Goal: Information Seeking & Learning: Learn about a topic

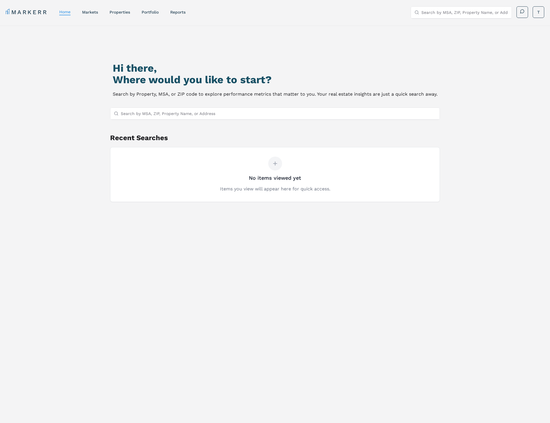
click at [248, 255] on div "Hi there, Where would you like to start? Search by Property, MSA, or ZIP code t…" at bounding box center [274, 246] width 385 height 423
click at [251, 230] on div "Hi there, Where would you like to start? Search by Property, MSA, or ZIP code t…" at bounding box center [274, 246] width 385 height 423
click at [492, 14] on input "Search by MSA, ZIP, Property Name, or Address" at bounding box center [465, 13] width 87 height 12
click at [250, 113] on input "Search by MSA, ZIP, Property Name, or Address" at bounding box center [278, 114] width 315 height 12
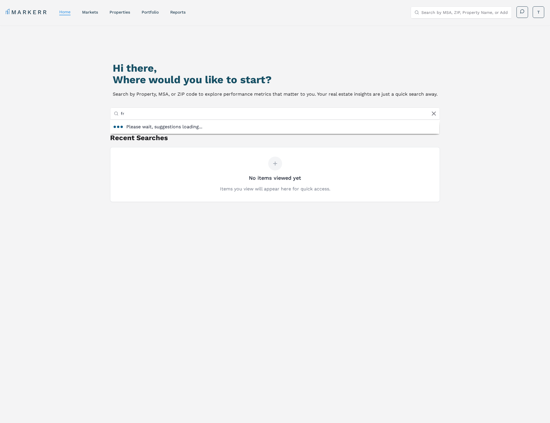
type input "f"
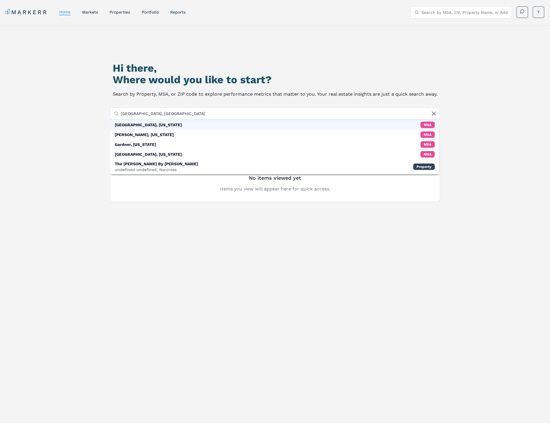
type input "Norcross, GA"
click at [242, 123] on div "Norcross, Georgia MSA" at bounding box center [274, 125] width 329 height 10
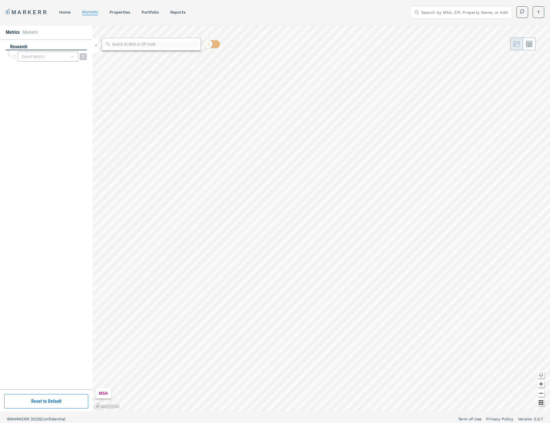
click at [38, 58] on div "(Select Metric)" at bounding box center [48, 57] width 61 height 10
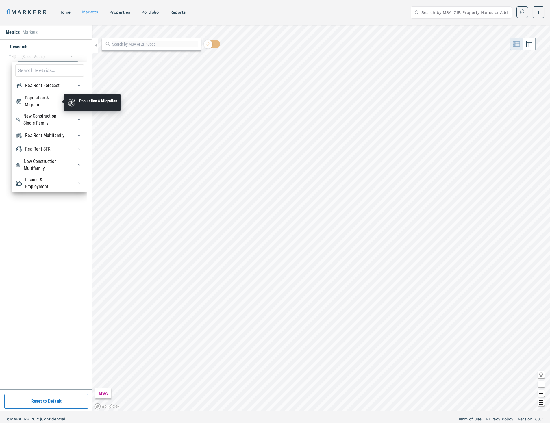
click at [37, 104] on div "Population & Migration" at bounding box center [46, 102] width 42 height 14
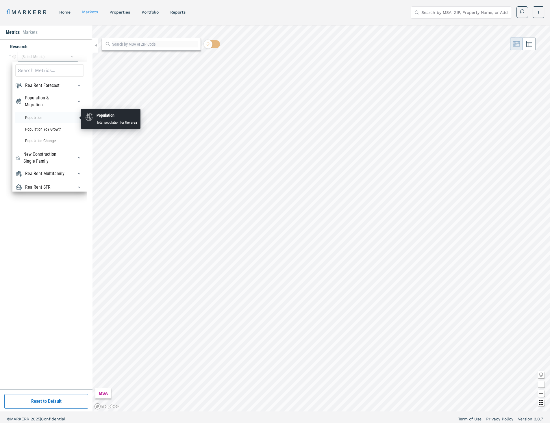
click at [51, 116] on li "Population" at bounding box center [49, 118] width 69 height 12
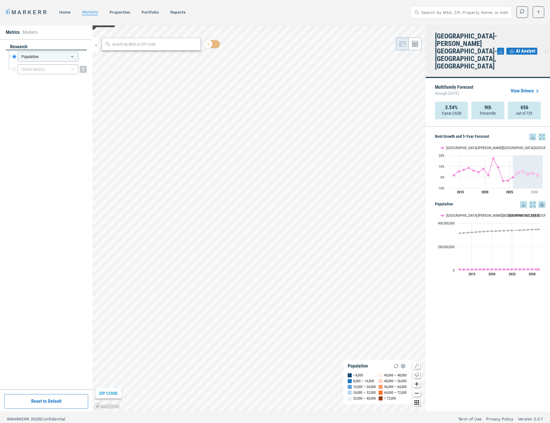
click at [41, 70] on div "(Select Metric)" at bounding box center [48, 69] width 61 height 10
click at [77, 42] on div "research Population Population (Select Metric)" at bounding box center [46, 214] width 93 height 350
click at [131, 46] on input "text" at bounding box center [154, 44] width 85 height 6
type input "30071"
click at [132, 60] on div "30071, Norcross, Georgia" at bounding box center [140, 57] width 68 height 6
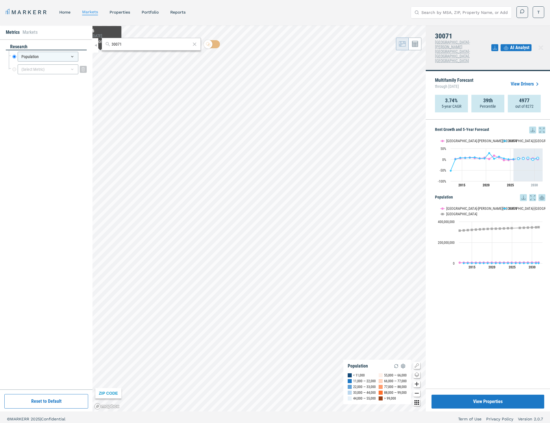
click at [76, 73] on div "(Select Metric)" at bounding box center [48, 69] width 61 height 10
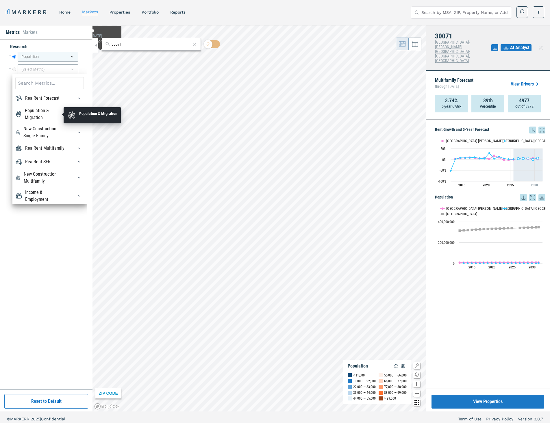
click at [54, 116] on div "Population & Migration" at bounding box center [46, 114] width 42 height 14
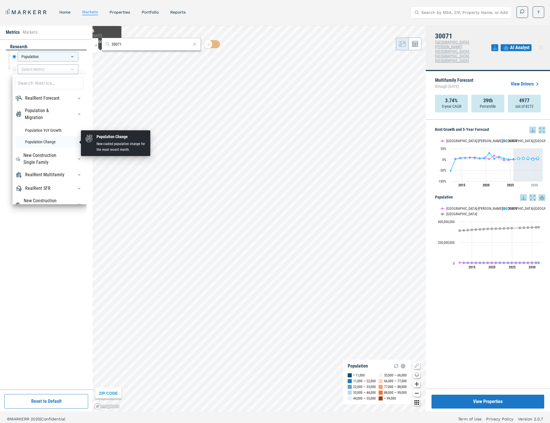
click at [50, 140] on li "Population Change" at bounding box center [49, 142] width 69 height 12
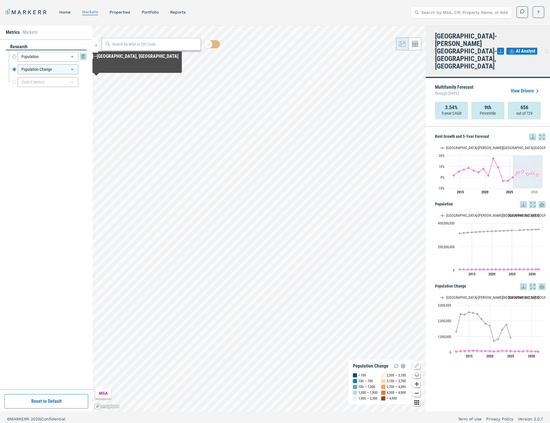
click at [69, 56] on div "Population" at bounding box center [48, 57] width 61 height 10
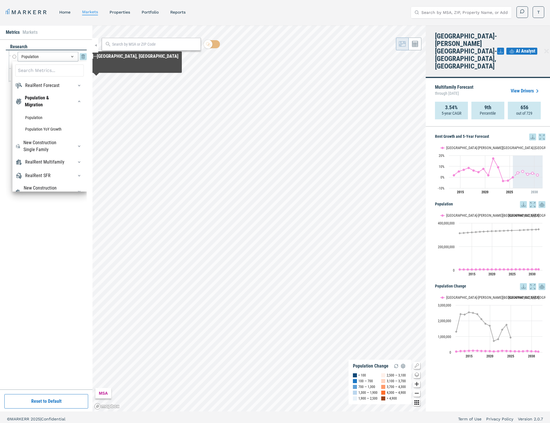
click at [84, 56] on icon at bounding box center [83, 56] width 7 height 7
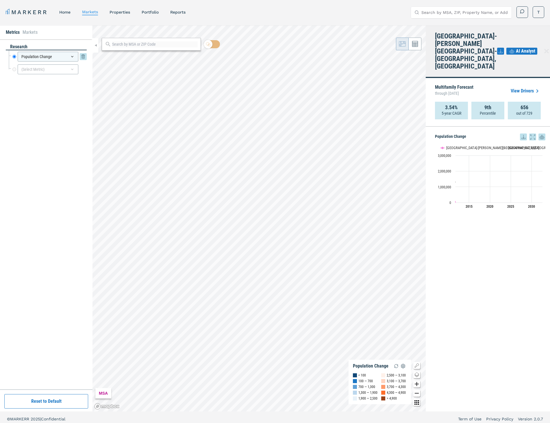
click at [72, 58] on icon at bounding box center [72, 56] width 5 height 5
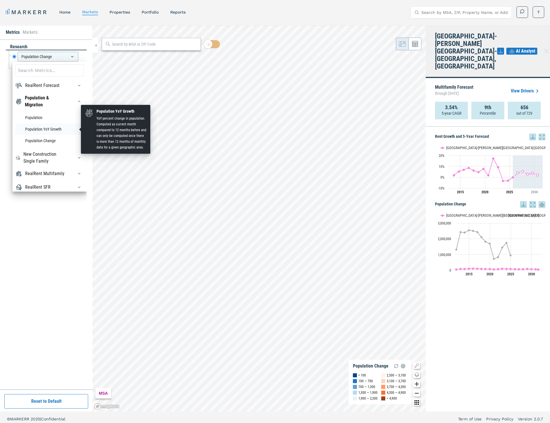
click at [52, 129] on li "Population YoY Growth" at bounding box center [49, 129] width 69 height 12
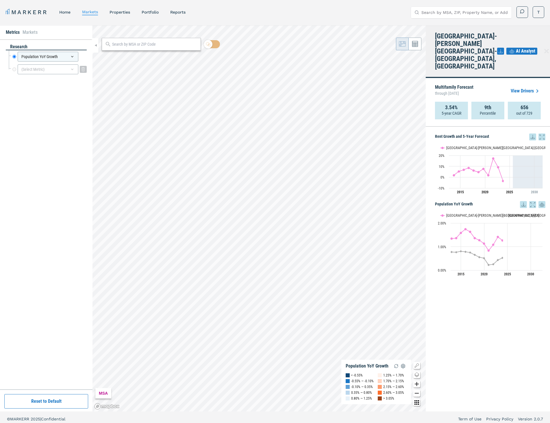
click at [75, 69] on div "(Select Metric)" at bounding box center [48, 69] width 61 height 10
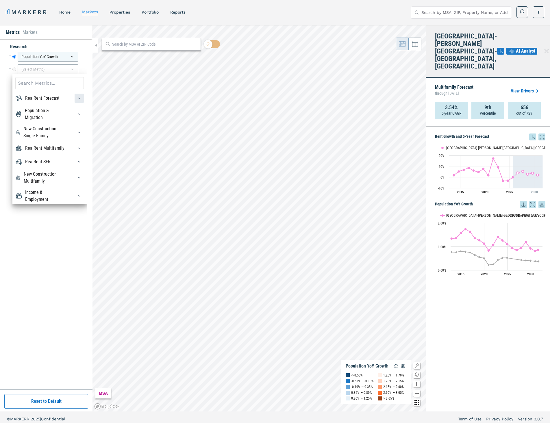
click at [77, 97] on icon "button" at bounding box center [79, 98] width 5 height 5
click at [77, 132] on icon "button" at bounding box center [79, 132] width 5 height 5
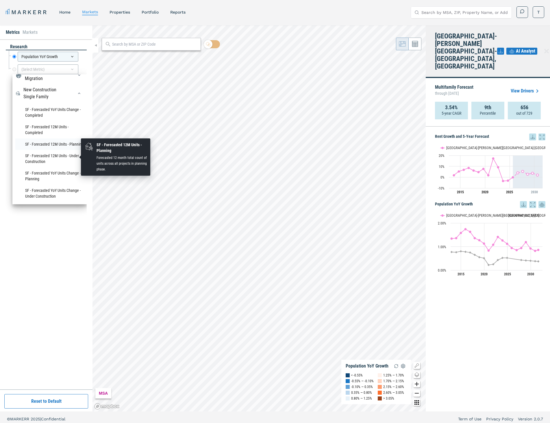
scroll to position [29, 0]
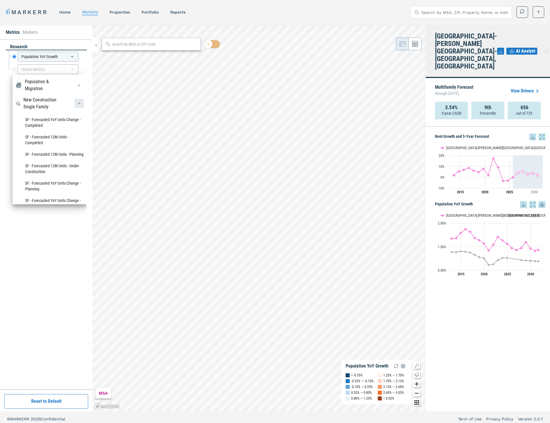
click at [77, 104] on icon "button" at bounding box center [79, 103] width 5 height 5
